Goal: Information Seeking & Learning: Learn about a topic

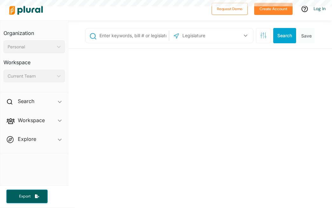
select select "English"
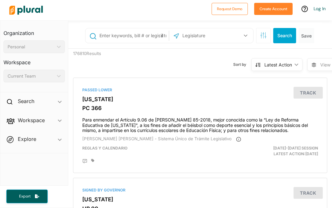
click at [134, 37] on input "text" at bounding box center [133, 36] width 68 height 12
type input "abortion"
click at [215, 35] on input "text" at bounding box center [211, 36] width 58 height 12
click at [244, 36] on icon "button" at bounding box center [245, 36] width 3 height 2
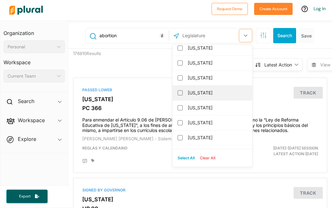
scroll to position [118, 0]
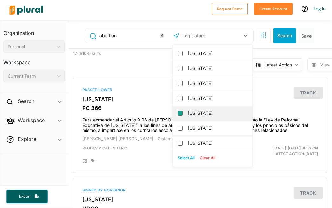
click at [178, 112] on input "[US_STATE]" at bounding box center [180, 113] width 5 height 5
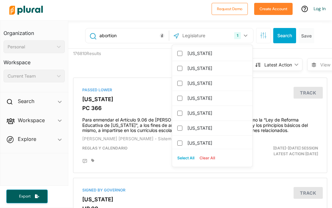
scroll to position [0, 0]
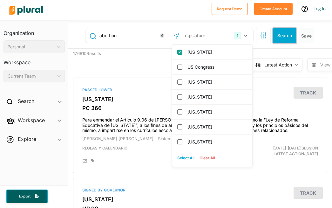
click at [282, 34] on button "Search" at bounding box center [285, 35] width 23 height 15
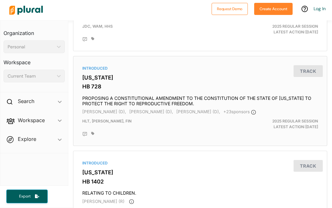
scroll to position [207, 0]
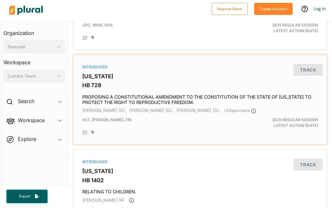
click at [97, 80] on h3 "[US_STATE]" at bounding box center [200, 76] width 236 height 6
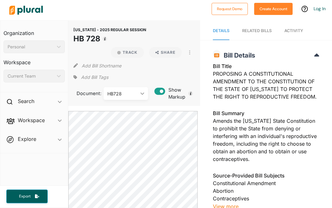
click at [251, 31] on div "RELATED BILLS" at bounding box center [257, 31] width 30 height 6
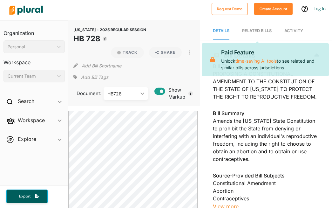
click at [251, 31] on div "RELATED BILLS" at bounding box center [257, 31] width 30 height 6
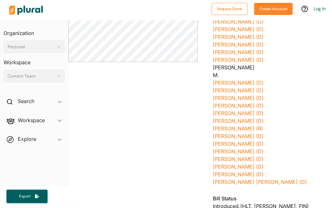
scroll to position [247, 0]
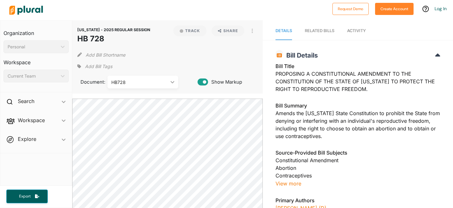
select select "English"
click at [27, 10] on img at bounding box center [26, 10] width 45 height 22
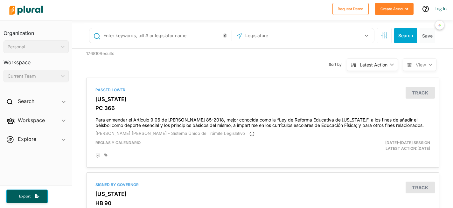
click at [154, 35] on input "text" at bounding box center [166, 36] width 127 height 12
type input "H"
type input "SF 175"
click at [365, 35] on icon "button" at bounding box center [367, 35] width 4 height 3
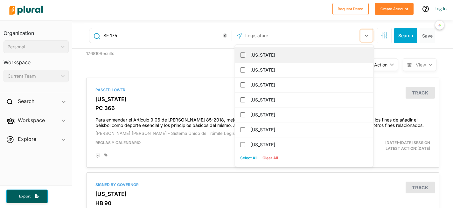
scroll to position [213, 0]
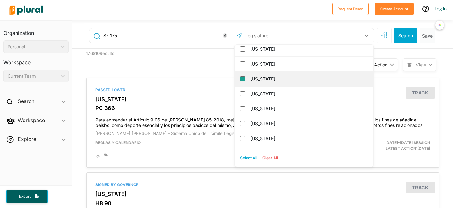
click at [240, 78] on input "[US_STATE]" at bounding box center [242, 78] width 5 height 5
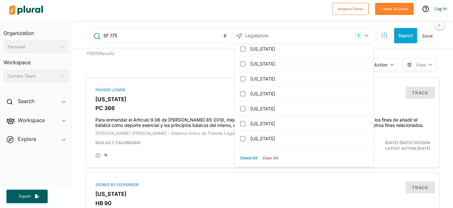
scroll to position [0, 0]
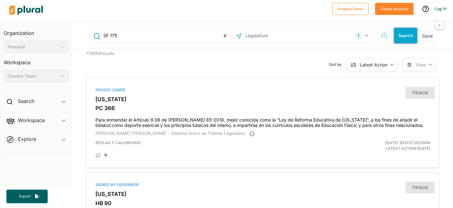
click at [400, 36] on button "Search" at bounding box center [405, 35] width 23 height 15
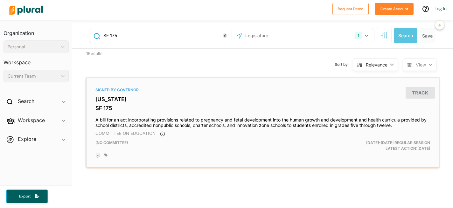
click at [99, 104] on div "Signed by Governor Iowa SF 175 A bill for an act incorporating provisions relat…" at bounding box center [262, 122] width 347 height 84
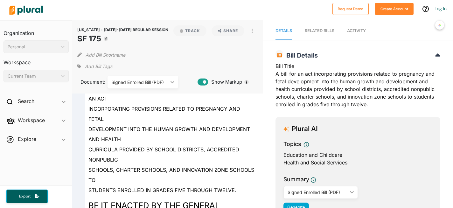
click at [27, 9] on img at bounding box center [26, 10] width 45 height 22
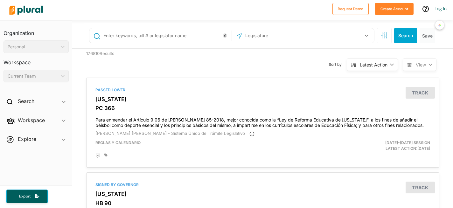
click at [170, 36] on input "text" at bounding box center [166, 36] width 127 height 12
type input "abortion"
click at [279, 35] on input "text" at bounding box center [279, 36] width 68 height 12
click at [365, 35] on icon "button" at bounding box center [367, 35] width 4 height 3
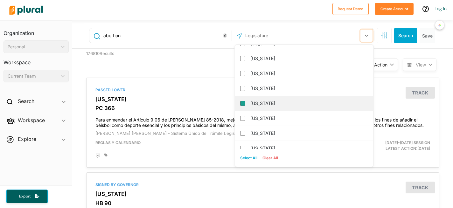
scroll to position [175, 0]
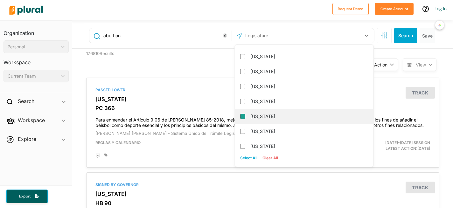
click at [240, 117] on input "[US_STATE]" at bounding box center [242, 116] width 5 height 5
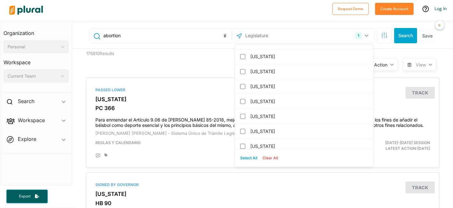
scroll to position [0, 0]
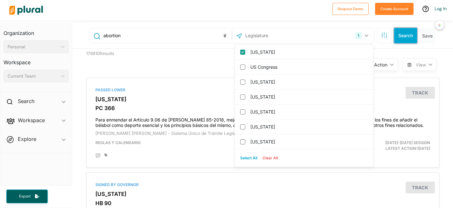
click at [400, 36] on button "Search" at bounding box center [405, 35] width 23 height 15
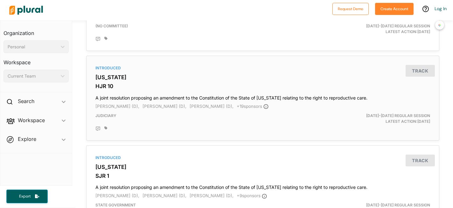
scroll to position [386, 0]
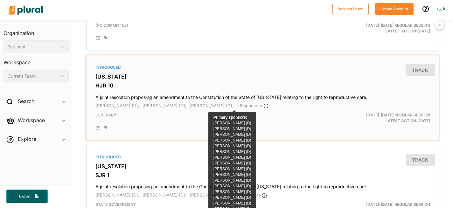
click at [237, 107] on span "+ 19 sponsor s" at bounding box center [253, 105] width 32 height 5
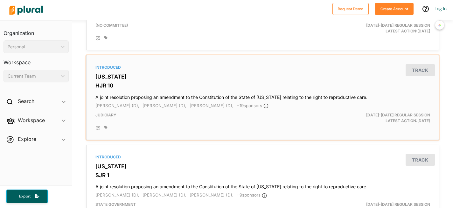
click at [99, 83] on div "Introduced Iowa HJR 10 A joint resolution proposing an amendment to the Constit…" at bounding box center [262, 97] width 347 height 79
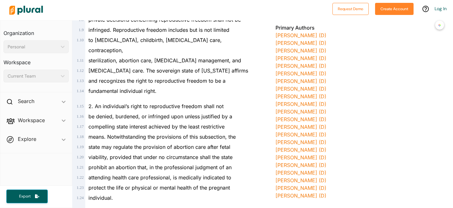
scroll to position [228, 0]
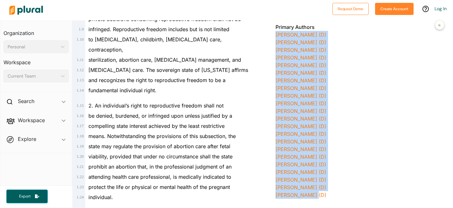
drag, startPoint x: 270, startPoint y: 33, endPoint x: 315, endPoint y: 197, distance: 170.2
click at [315, 197] on div "IOWA - 2025-2026 REGULAR SESSION HJR 10 Bill Details Bill Title A joint resolut…" at bounding box center [358, 59] width 190 height 480
copy div "Jennifer Konfrst (D) Rob Johnson (D) Mary Madison (D) Sean Bagniewski (D) Ken C…"
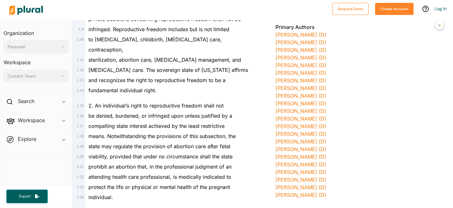
click at [362, 158] on div "Heather Matson (D)" at bounding box center [358, 157] width 165 height 8
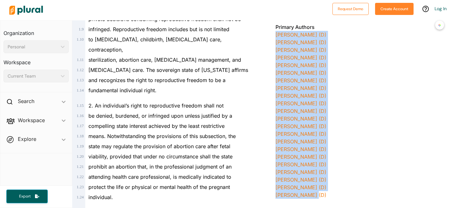
drag, startPoint x: 272, startPoint y: 32, endPoint x: 339, endPoint y: 202, distance: 182.3
click at [339, 202] on div "IOWA - 2025-2026 REGULAR SESSION HJR 10 Bill Details Bill Title A joint resolut…" at bounding box center [358, 59] width 190 height 480
copy div "Jennifer Konfrst (D) Rob Johnson (D) Mary Madison (D) Sean Bagniewski (D) Ken C…"
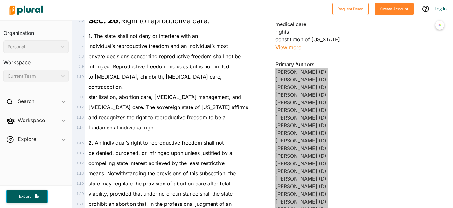
scroll to position [210, 0]
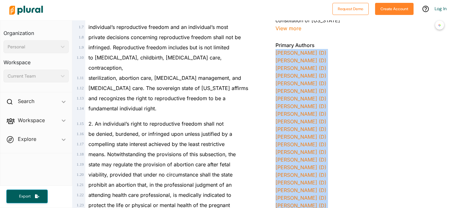
click at [348, 103] on div "Elizabeth Wilson (D)" at bounding box center [358, 106] width 165 height 8
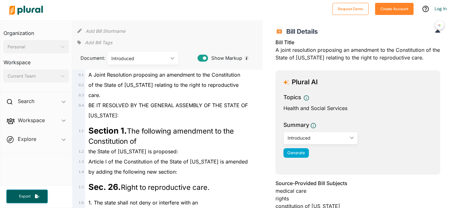
scroll to position [0, 0]
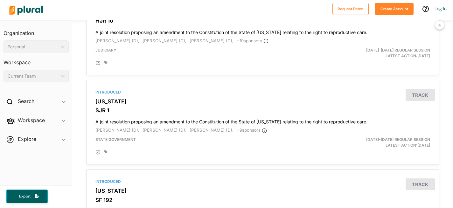
scroll to position [451, 0]
click at [101, 108] on div "Introduced Iowa SJR 1 A joint resolution proposing an amendment to the Constitu…" at bounding box center [262, 122] width 347 height 79
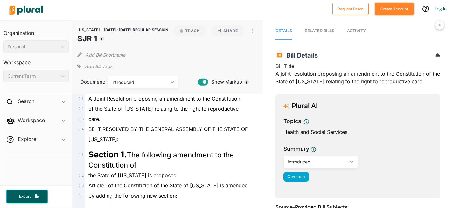
click at [387, 10] on button "Create Account" at bounding box center [394, 9] width 38 height 12
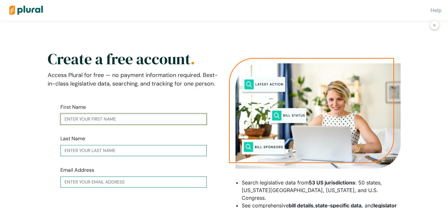
click at [156, 120] on input "text" at bounding box center [133, 119] width 146 height 11
type input "Gloria"
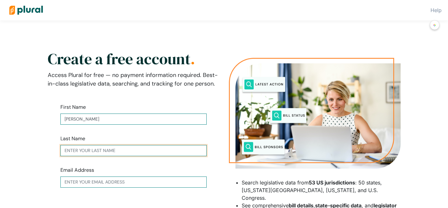
type input "Totten"
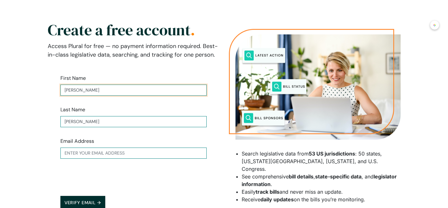
scroll to position [33, 0]
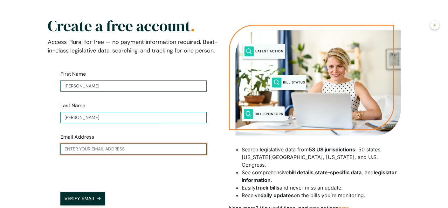
click at [140, 148] on input "text" at bounding box center [133, 148] width 146 height 11
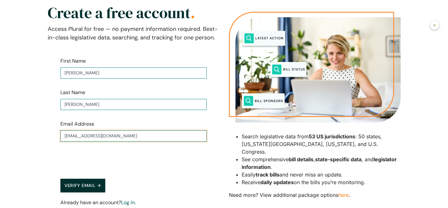
click at [87, 137] on input "gtotten@ppublicleadershipinstitute.org" at bounding box center [133, 135] width 146 height 11
type input "gtotten@publicleadershipinstitute.org"
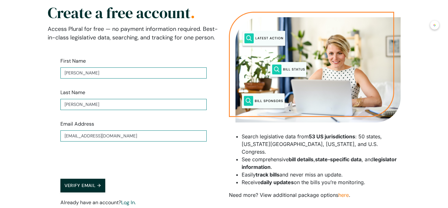
click at [171, 159] on form "First Name Gloria Last Name Totten Email Address gtotten@publicleadershipinstit…" at bounding box center [134, 134] width 172 height 175
click at [78, 185] on button "Verify Email →" at bounding box center [82, 186] width 45 height 14
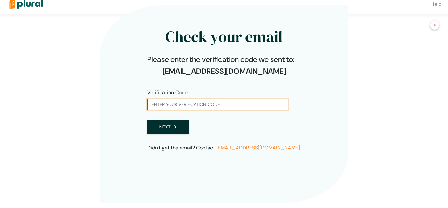
click at [201, 105] on input "text" at bounding box center [217, 104] width 141 height 11
type input "304499"
click at [147, 120] on button "Next →" at bounding box center [167, 127] width 41 height 14
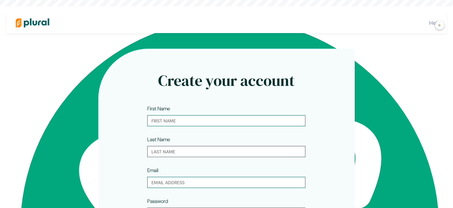
type input "Gloria"
type input "Totten"
type input "gtotten@publicleadershipinstitute.org"
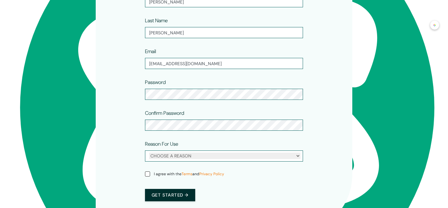
scroll to position [120, 0]
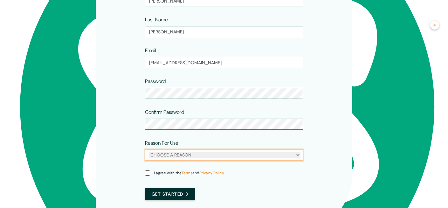
click at [162, 156] on select "CHOOSE A REASON Personal Professional" at bounding box center [224, 155] width 151 height 6
select select "professional"
click at [149, 152] on select "CHOOSE A REASON Personal Professional" at bounding box center [224, 155] width 151 height 6
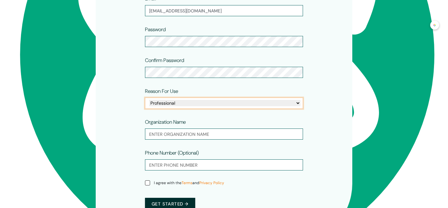
scroll to position [175, 0]
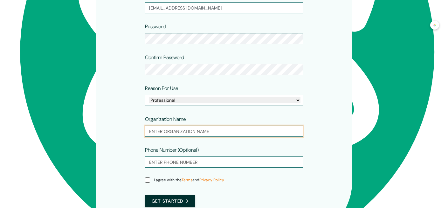
click at [198, 131] on input "text" at bounding box center [224, 131] width 158 height 11
type input "Public Leadership Institute"
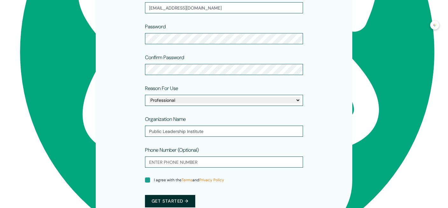
click at [148, 182] on input "I agree with the Terms and Privacy Policy" at bounding box center [147, 180] width 5 height 5
checkbox input "true"
click at [177, 202] on button "Get started →" at bounding box center [170, 201] width 50 height 12
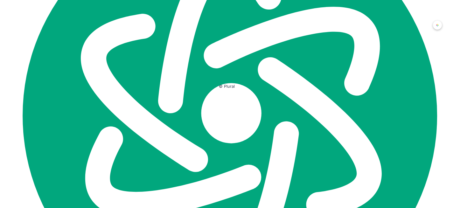
scroll to position [0, 0]
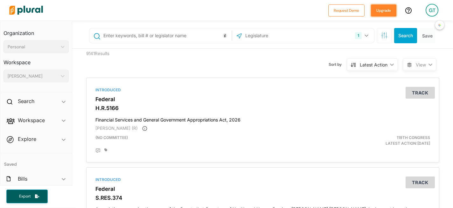
click at [380, 10] on button "Upgrade" at bounding box center [383, 10] width 25 height 12
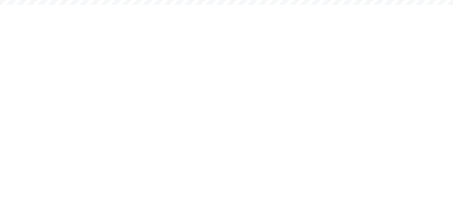
select select "English"
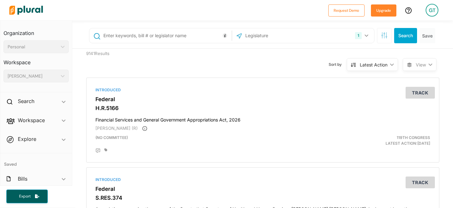
click at [185, 34] on input "text" at bounding box center [166, 36] width 127 height 12
type input "abortion"
click at [359, 36] on button "1" at bounding box center [363, 36] width 20 height 12
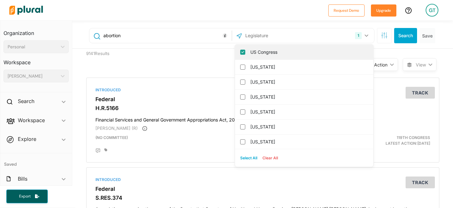
click at [240, 51] on input "US Congress" at bounding box center [242, 52] width 5 height 5
checkbox input "false"
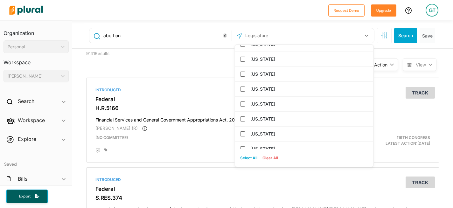
scroll to position [129, 0]
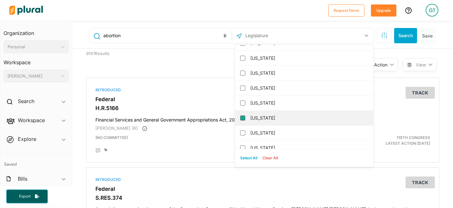
click at [240, 119] on input "[US_STATE]" at bounding box center [242, 117] width 5 height 5
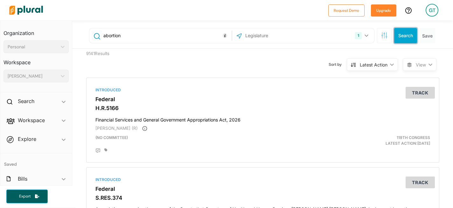
click at [399, 36] on button "Search" at bounding box center [405, 35] width 23 height 15
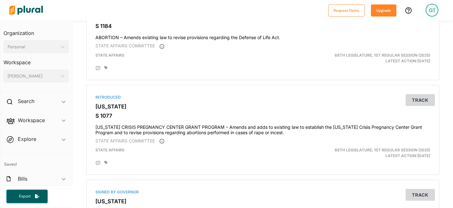
scroll to position [173, 0]
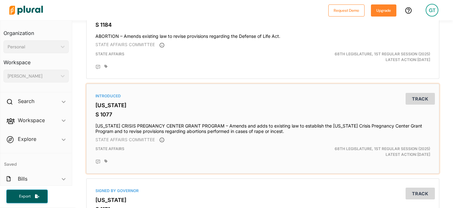
click at [97, 106] on h3 "[US_STATE]" at bounding box center [262, 105] width 335 height 6
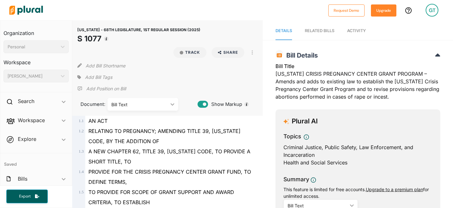
click at [353, 28] on span "Activity" at bounding box center [356, 30] width 19 height 5
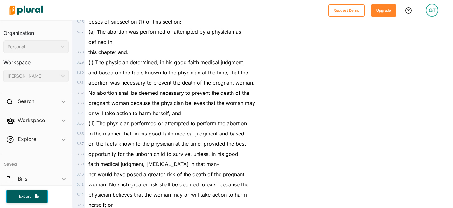
scroll to position [1709, 0]
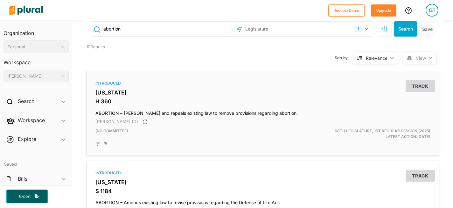
scroll to position [7, 0]
